Goal: Task Accomplishment & Management: Use online tool/utility

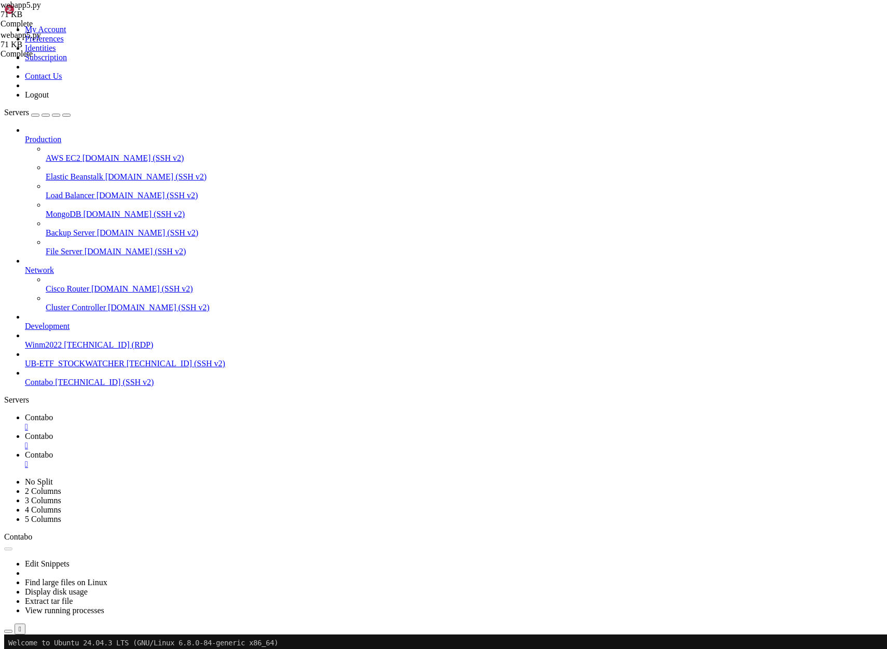
scroll to position [10245, 0]
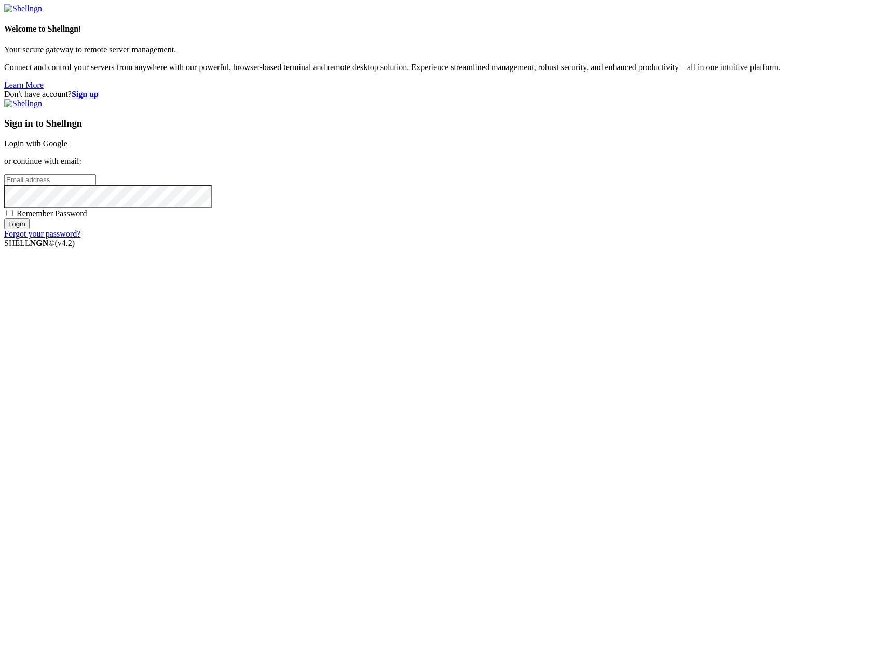
click at [96, 185] on input "email" at bounding box center [50, 179] width 92 height 11
type input "[PERSON_NAME][EMAIL_ADDRESS][DOMAIN_NAME]"
click at [4, 218] on input "Login" at bounding box center [16, 223] width 25 height 11
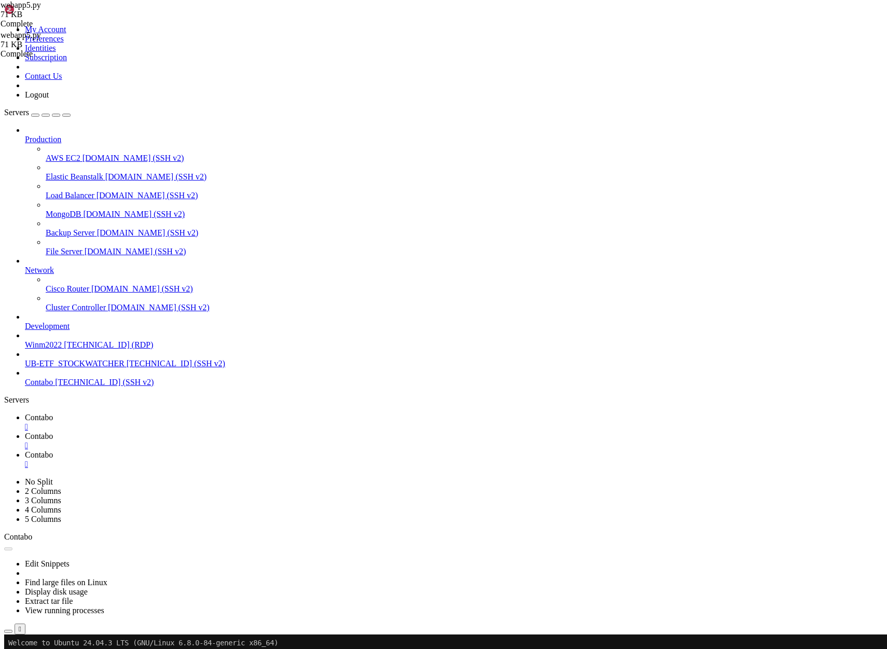
scroll to position [10245, 0]
click at [53, 413] on span "Contabo" at bounding box center [39, 417] width 28 height 9
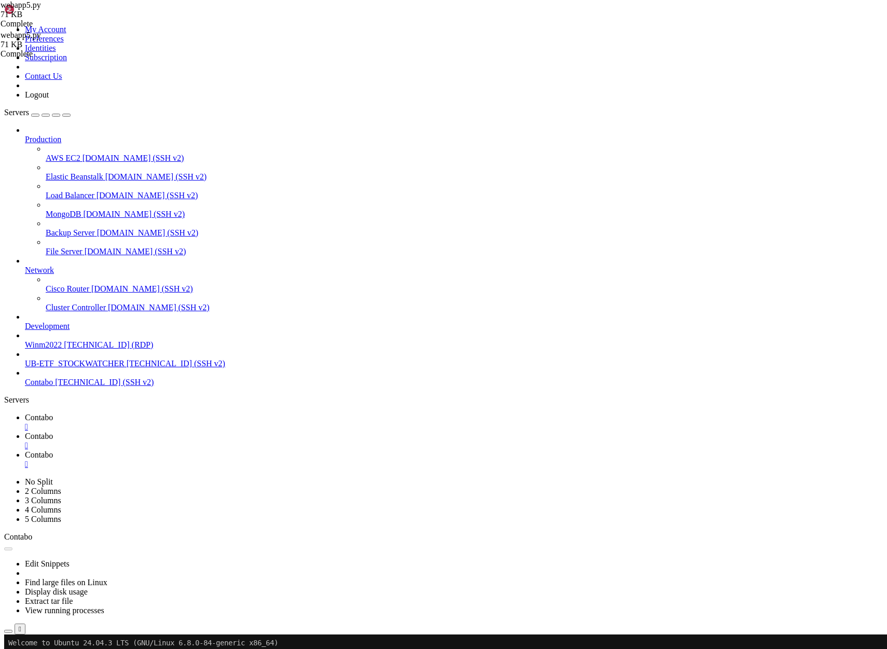
click at [53, 432] on span "Contabo" at bounding box center [39, 436] width 28 height 9
click at [159, 413] on link "Contabo " at bounding box center [454, 422] width 858 height 19
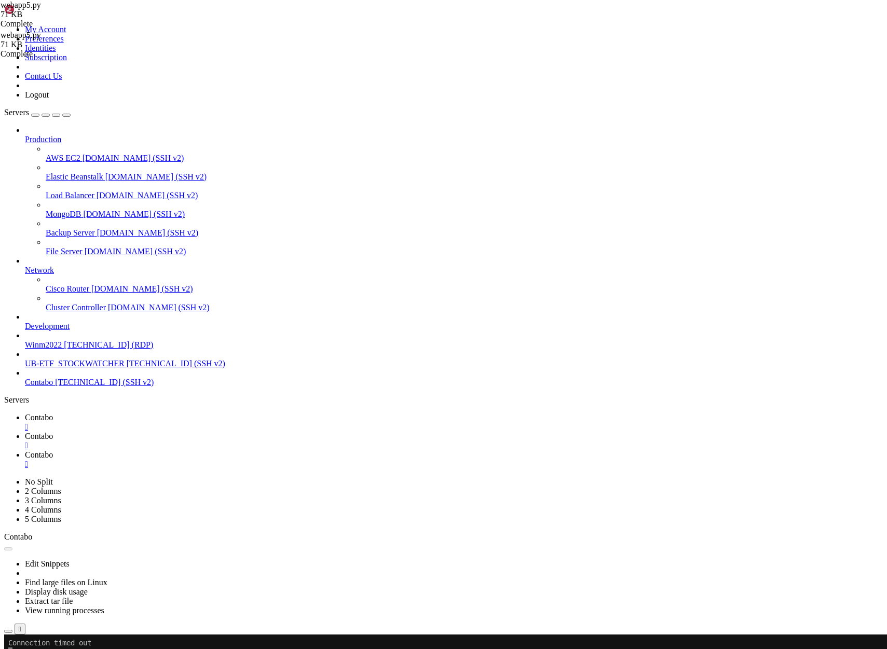
click at [53, 432] on span "Contabo" at bounding box center [39, 436] width 28 height 9
